Goal: Information Seeking & Learning: Learn about a topic

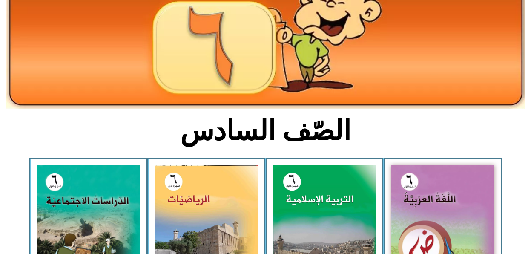
scroll to position [131, 0]
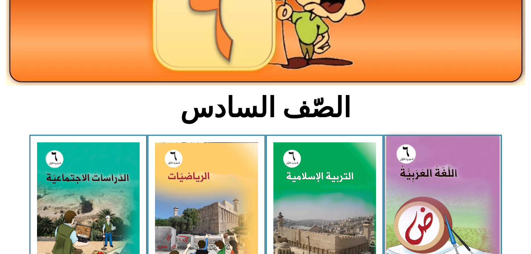
click at [449, 202] on img at bounding box center [442, 206] width 113 height 141
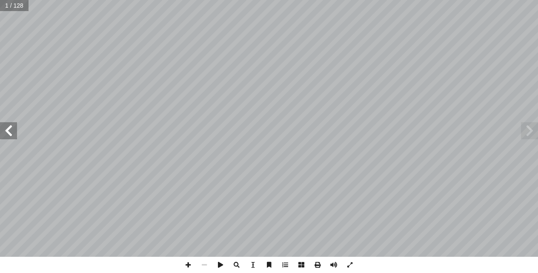
click at [7, 132] on span at bounding box center [8, 130] width 17 height 17
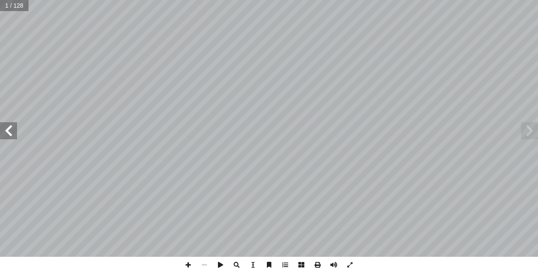
click at [7, 132] on span at bounding box center [8, 130] width 17 height 17
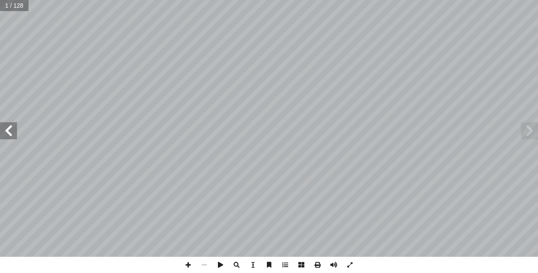
click at [7, 132] on span at bounding box center [8, 130] width 17 height 17
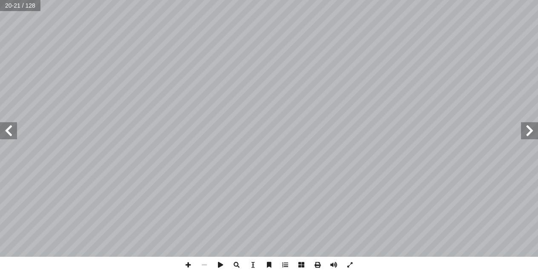
click at [527, 132] on span at bounding box center [529, 130] width 17 height 17
click at [185, 264] on span at bounding box center [188, 265] width 16 height 16
click at [531, 137] on span at bounding box center [529, 130] width 17 height 17
click at [408, 266] on div "١٢ ُ لاء ْ م ِ إ ال� ِ ع ْ ط َ الق ُ ة َ ز ْ م َ ه َ و ِ ل ْ ص َ الو ُ ة َ ز ْ …" at bounding box center [269, 136] width 538 height 273
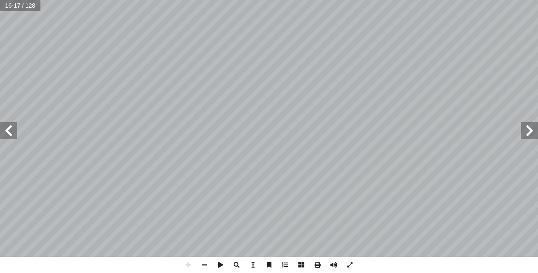
click at [350, 0] on html "الصفحة الرئيسية الصف الأول الصف الثاني الصف الثالث الصف الرابع الصف الخامس الصف…" at bounding box center [269, 39] width 538 height 78
click at [9, 134] on span at bounding box center [8, 130] width 17 height 17
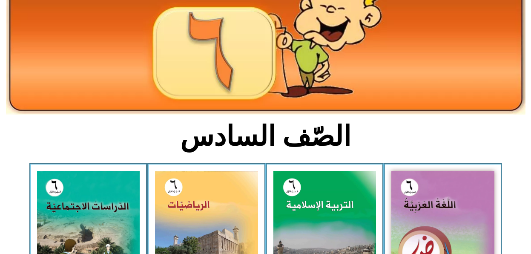
scroll to position [125, 0]
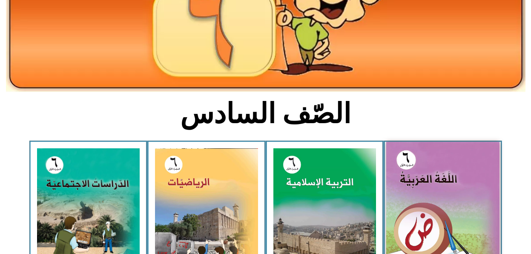
click at [464, 204] on img at bounding box center [442, 212] width 113 height 141
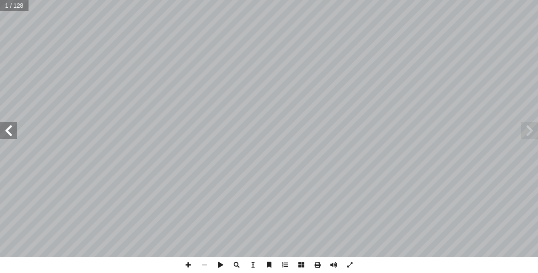
click at [1, 138] on span at bounding box center [8, 130] width 17 height 17
click at [12, 130] on span at bounding box center [8, 130] width 17 height 17
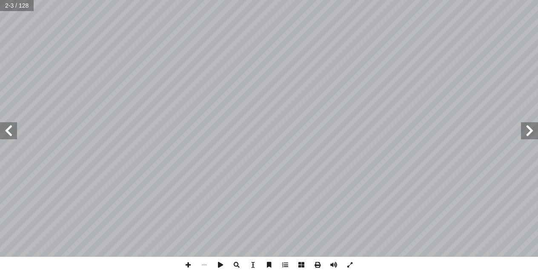
click at [12, 130] on span at bounding box center [8, 130] width 17 height 17
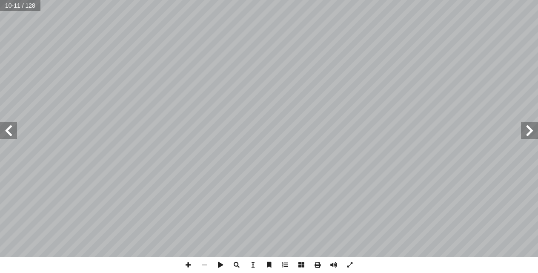
click at [12, 130] on span at bounding box center [8, 130] width 17 height 17
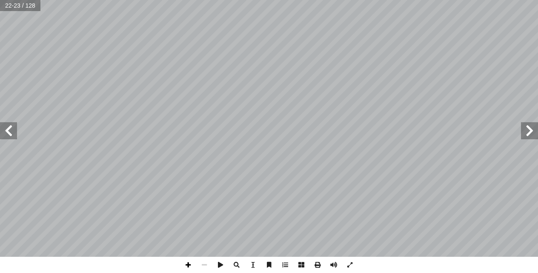
click at [189, 267] on span at bounding box center [188, 265] width 16 height 16
click at [527, 134] on span at bounding box center [529, 130] width 17 height 17
